Goal: Task Accomplishment & Management: Use online tool/utility

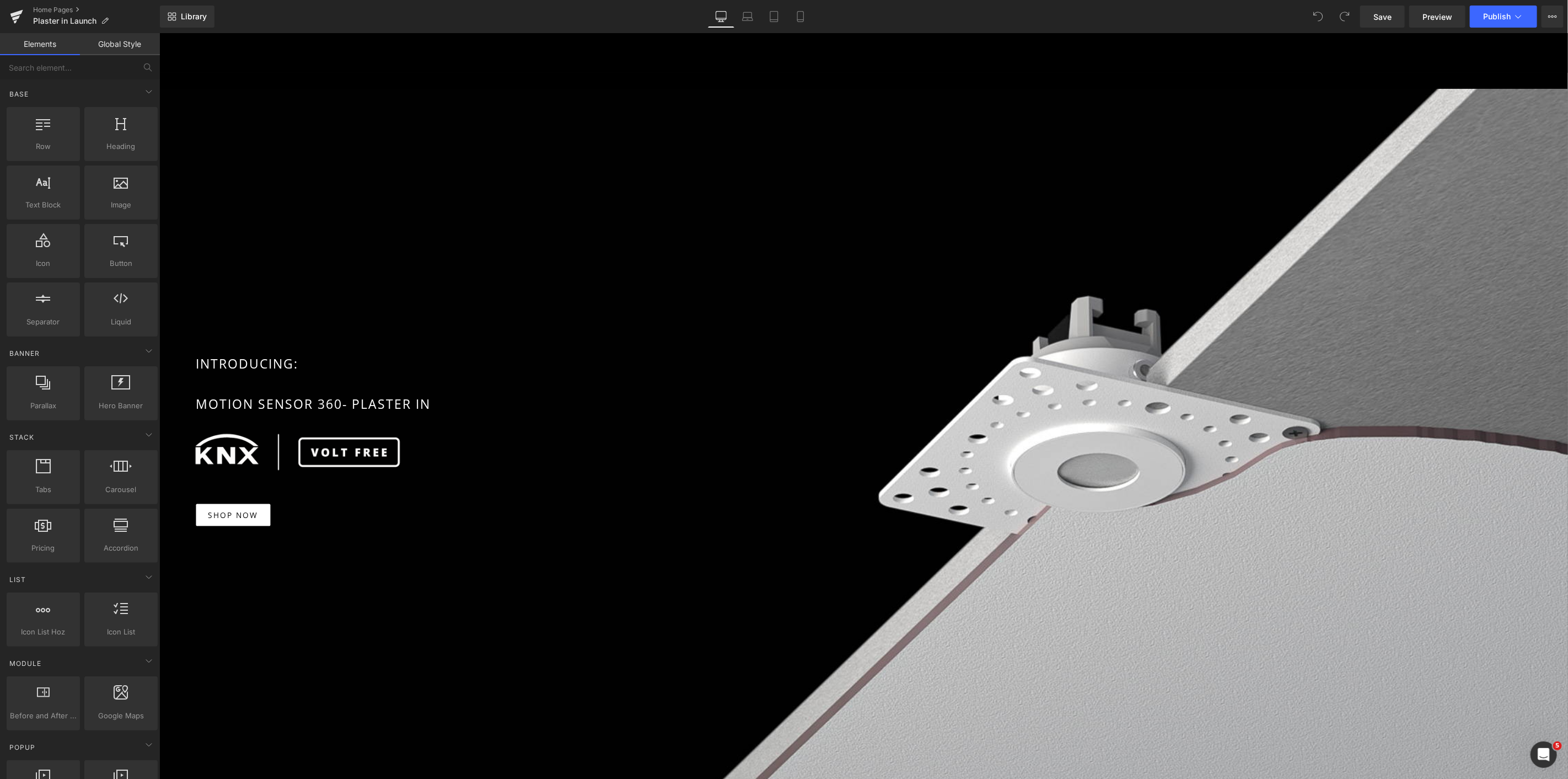
click at [979, 353] on p "INTRODUCING: MOTION SENSOR 360- PLASTER IN" at bounding box center [862, 383] width 1333 height 60
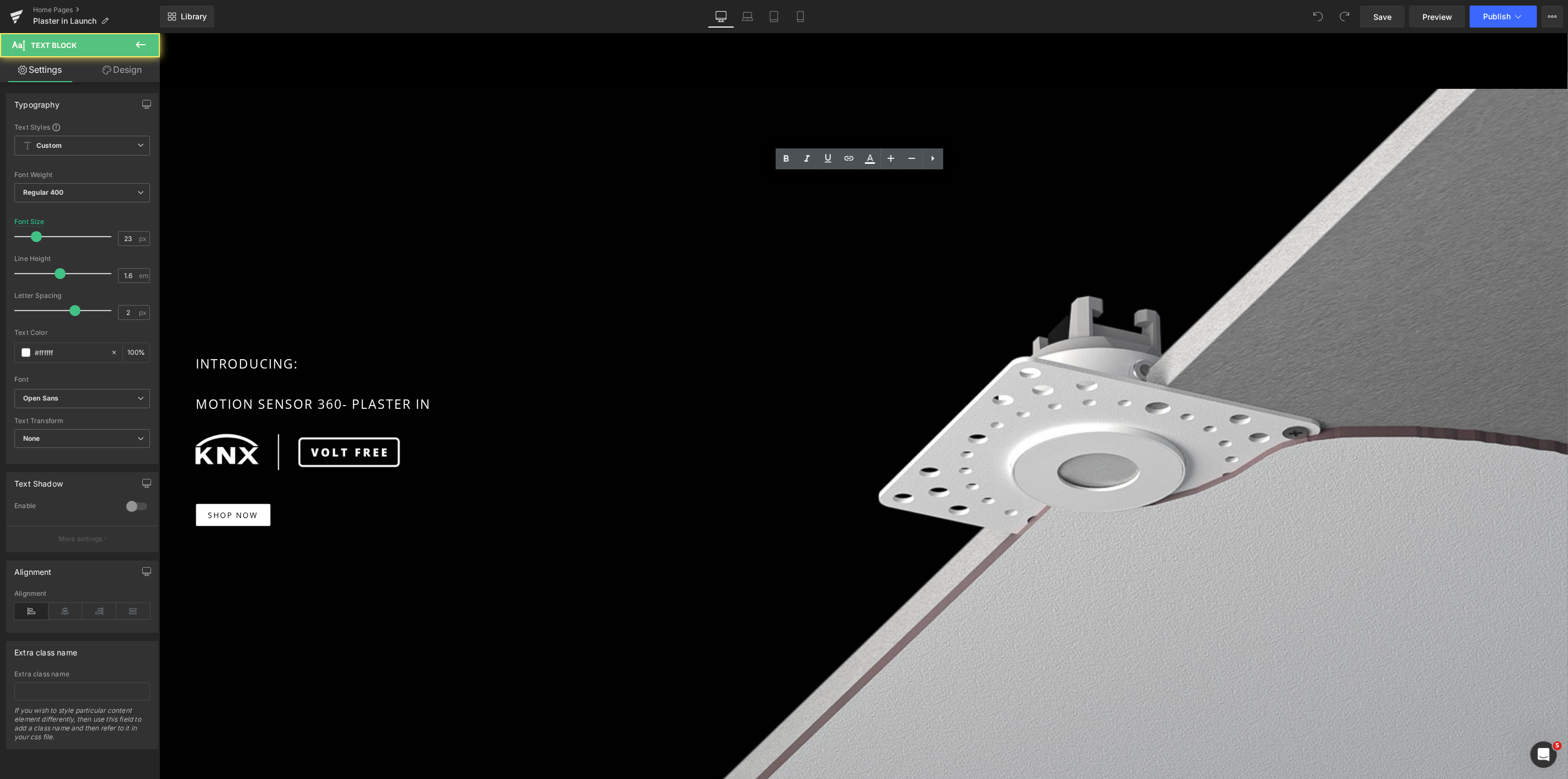
click at [858, 99] on div "Main content" at bounding box center [863, 439] width 1409 height 702
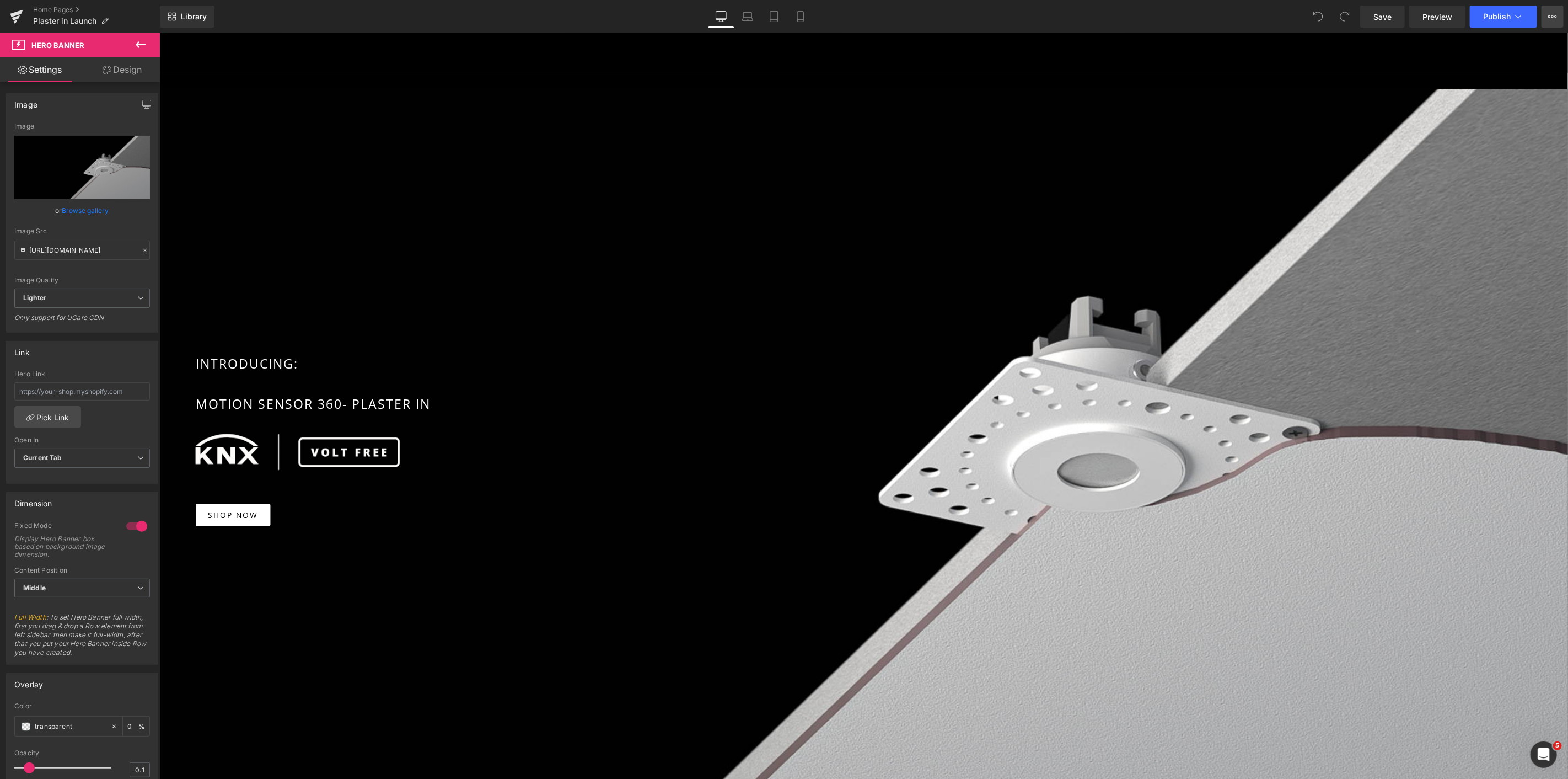
click at [1549, 19] on icon at bounding box center [1552, 16] width 9 height 9
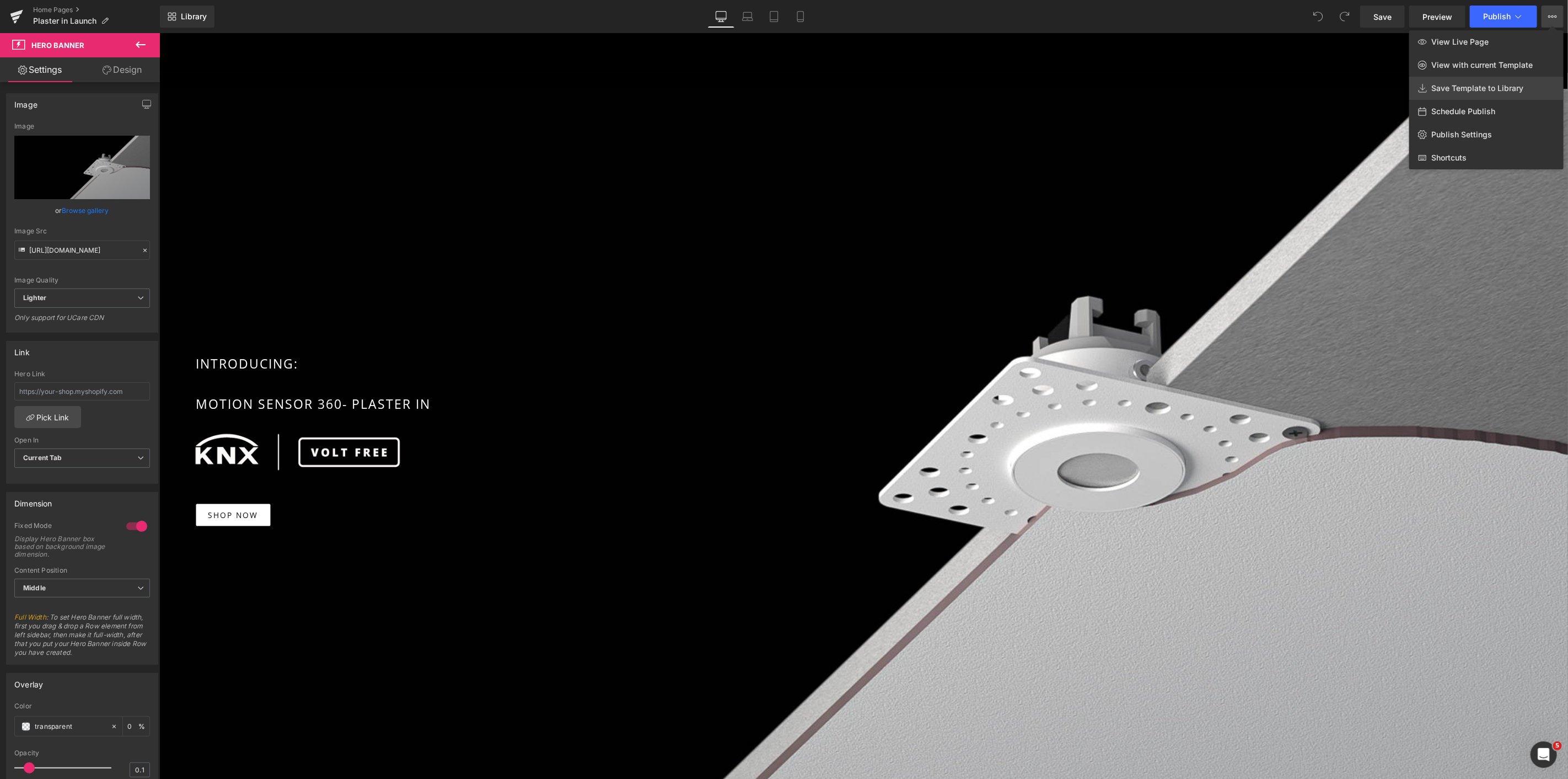
click at [1464, 86] on span "Save Template to Library" at bounding box center [1477, 88] width 92 height 10
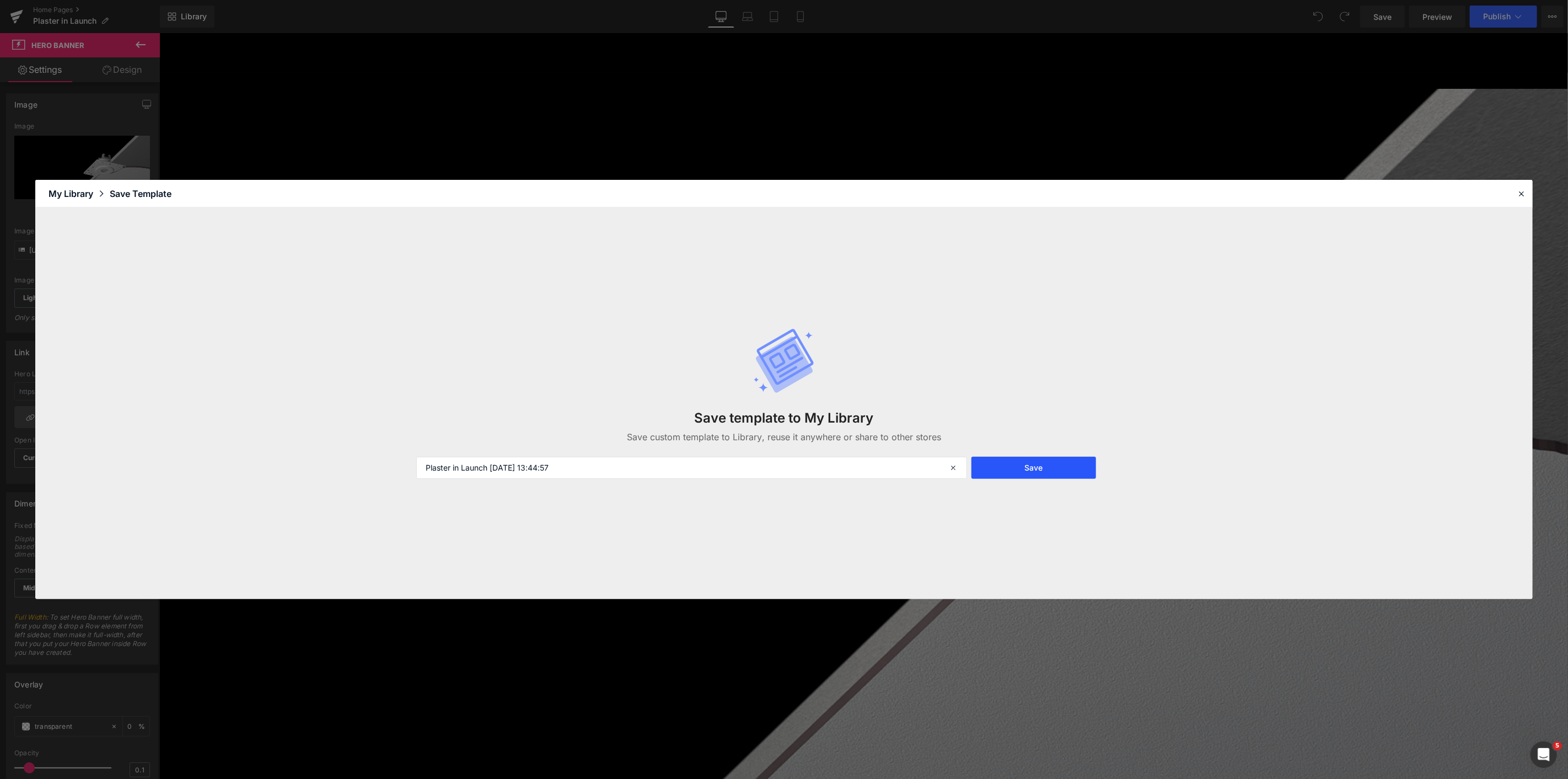
click at [1069, 458] on button "Save" at bounding box center [1034, 468] width 125 height 22
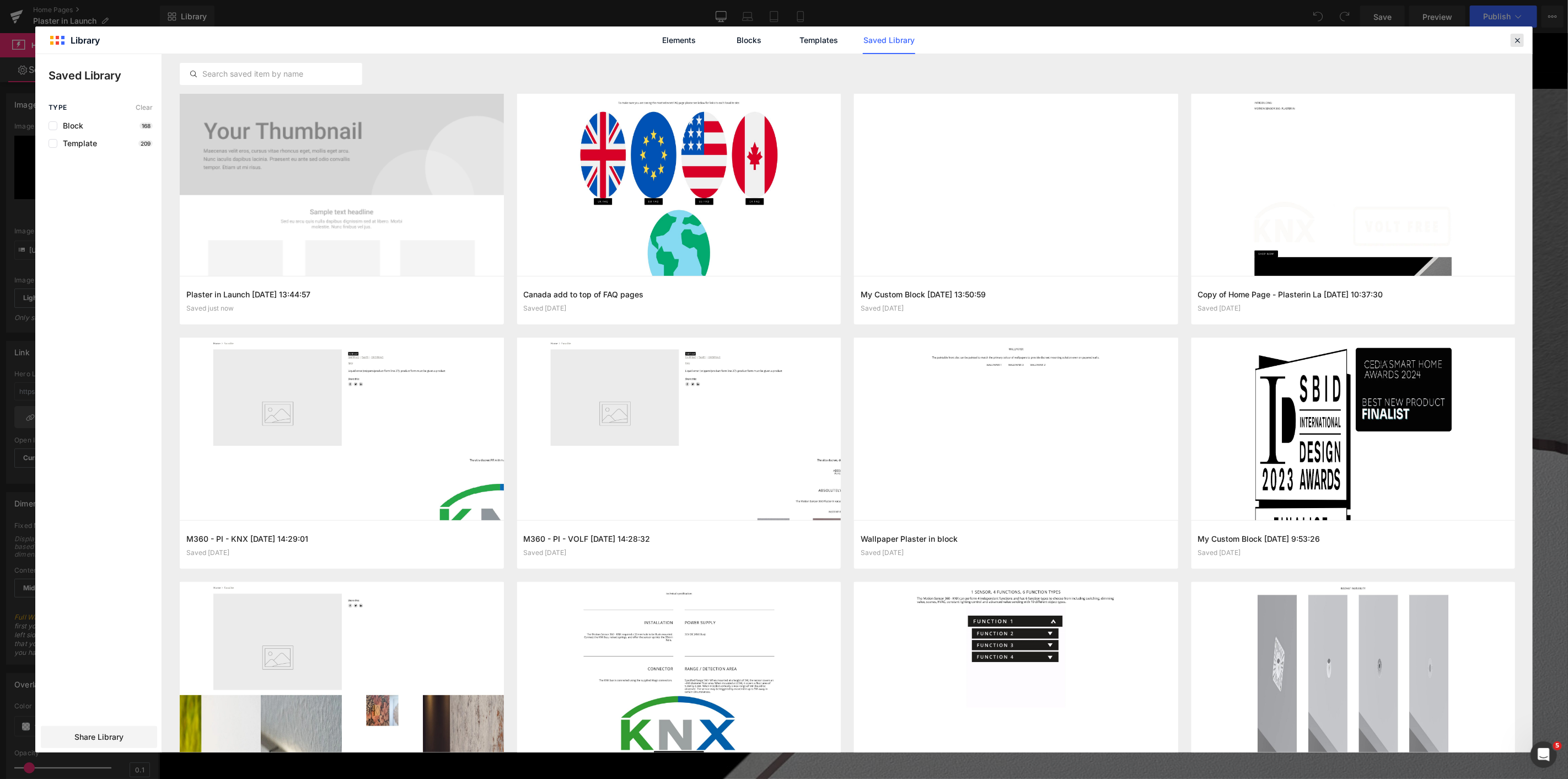
click at [1518, 42] on icon at bounding box center [1517, 40] width 10 height 10
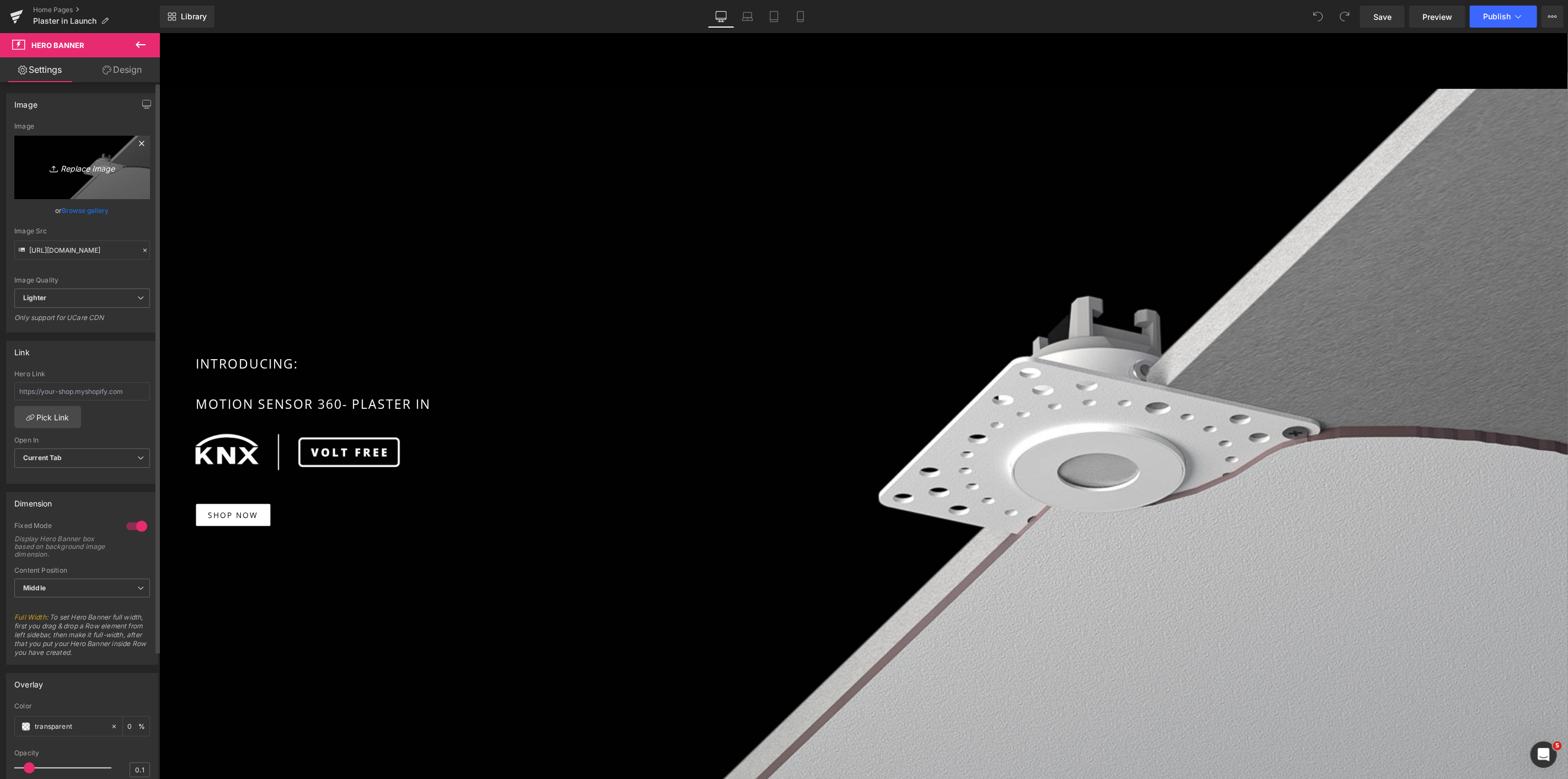
click at [84, 167] on icon "Replace Image" at bounding box center [82, 167] width 88 height 14
type input "C:\fakepath\Website home page header-Edit-7 (1).jpg"
type input "[URL][DOMAIN_NAME]"
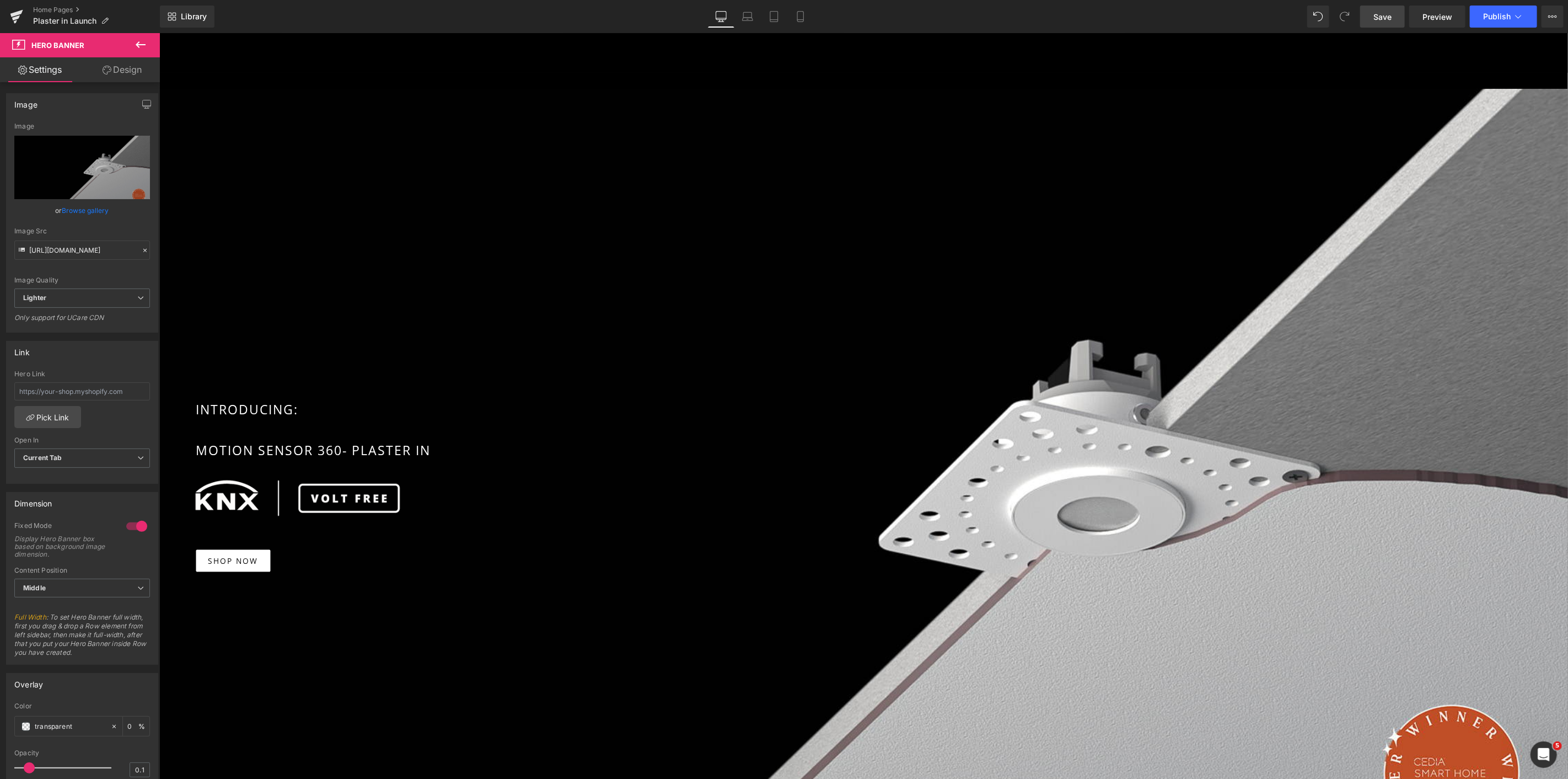
click at [1383, 23] on link "Save" at bounding box center [1382, 16] width 45 height 22
click at [1496, 19] on span "Publish" at bounding box center [1497, 16] width 27 height 9
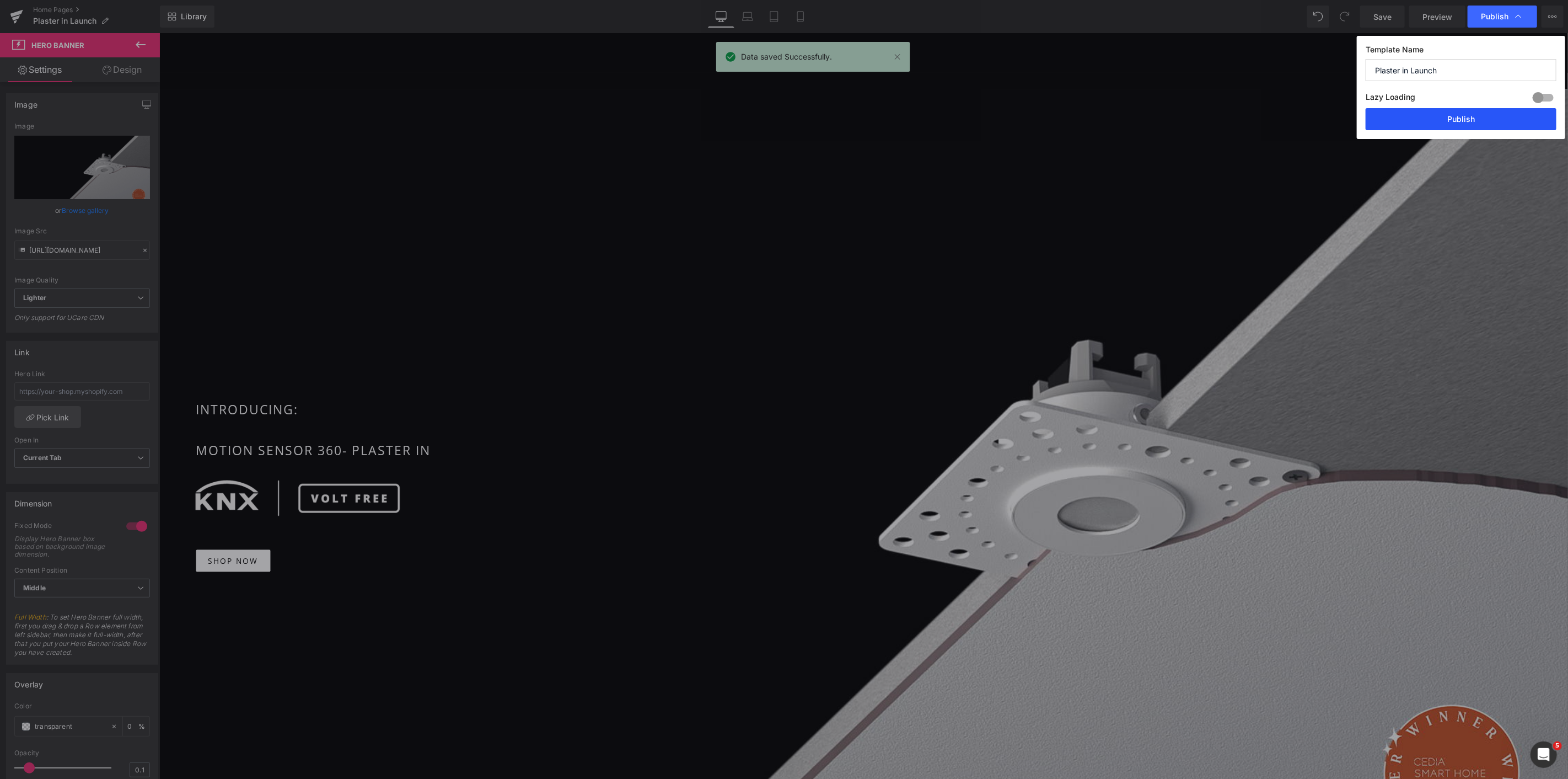
click at [1464, 117] on button "Publish" at bounding box center [1461, 119] width 191 height 22
